Goal: Navigation & Orientation: Find specific page/section

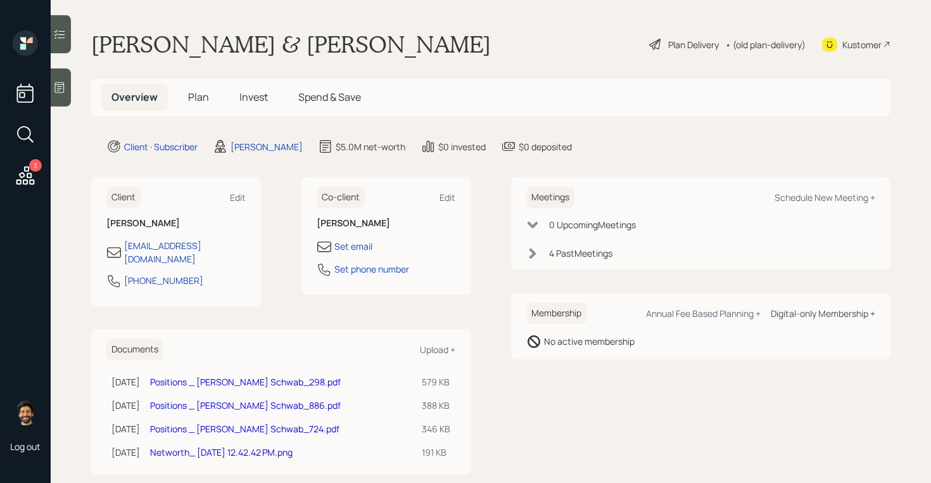
click at [835, 317] on div "Digital-only Membership +" at bounding box center [823, 313] width 104 height 12
